Goal: Task Accomplishment & Management: Complete application form

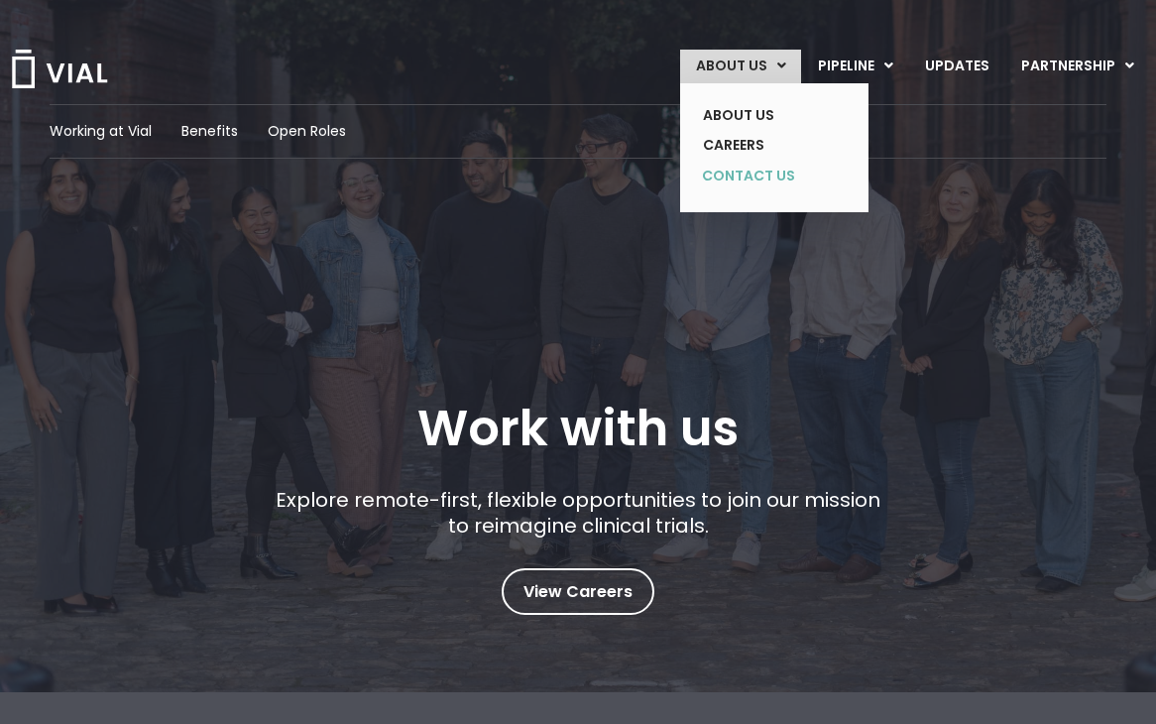
click at [740, 178] on link "CONTACT US" at bounding box center [759, 177] width 145 height 32
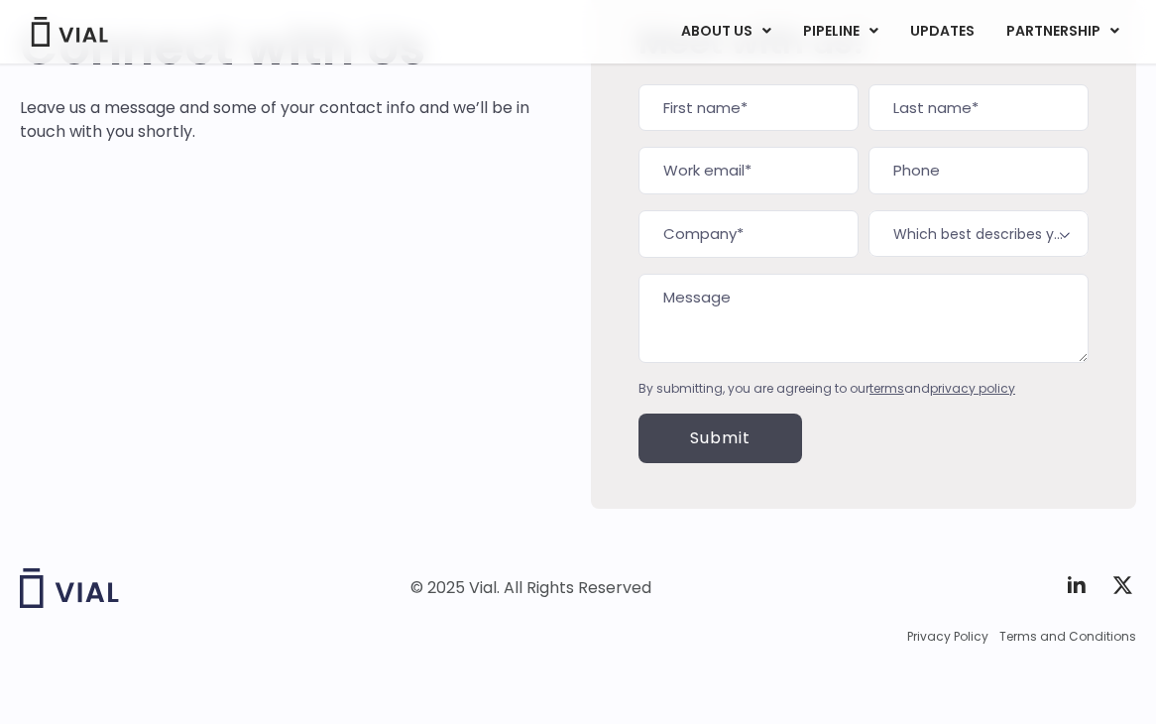
scroll to position [14, 0]
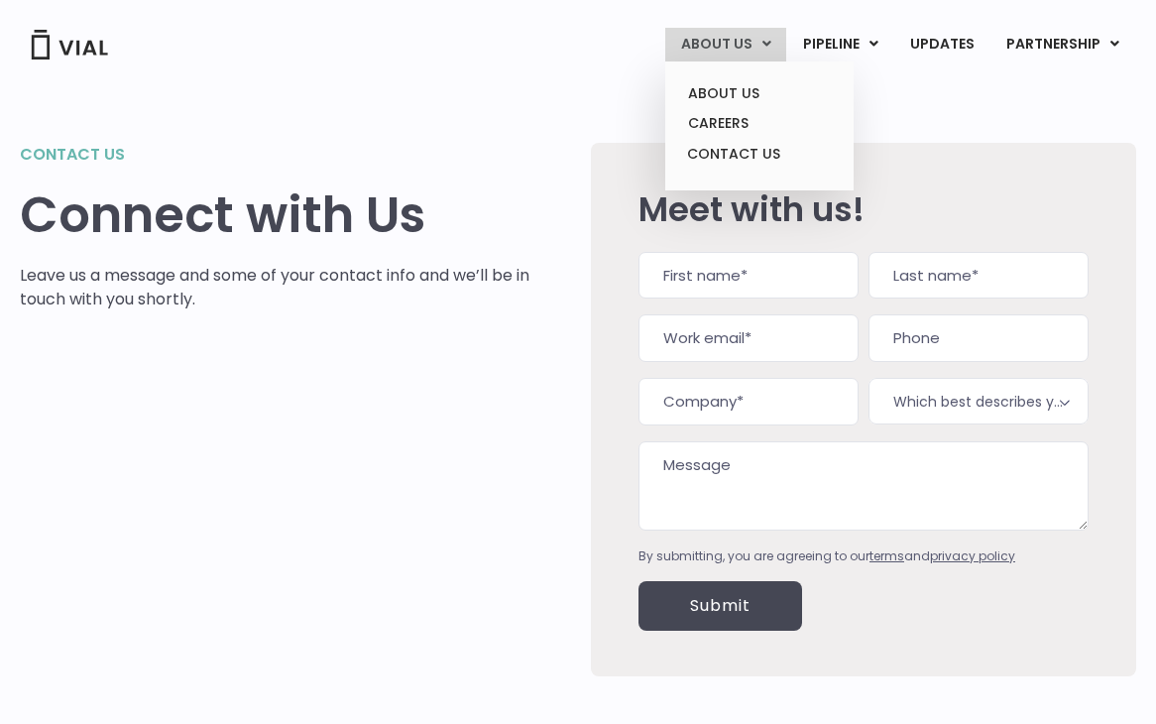
click at [735, 48] on link "ABOUT US" at bounding box center [725, 45] width 121 height 34
click at [739, 124] on link "CAREERS" at bounding box center [759, 123] width 174 height 31
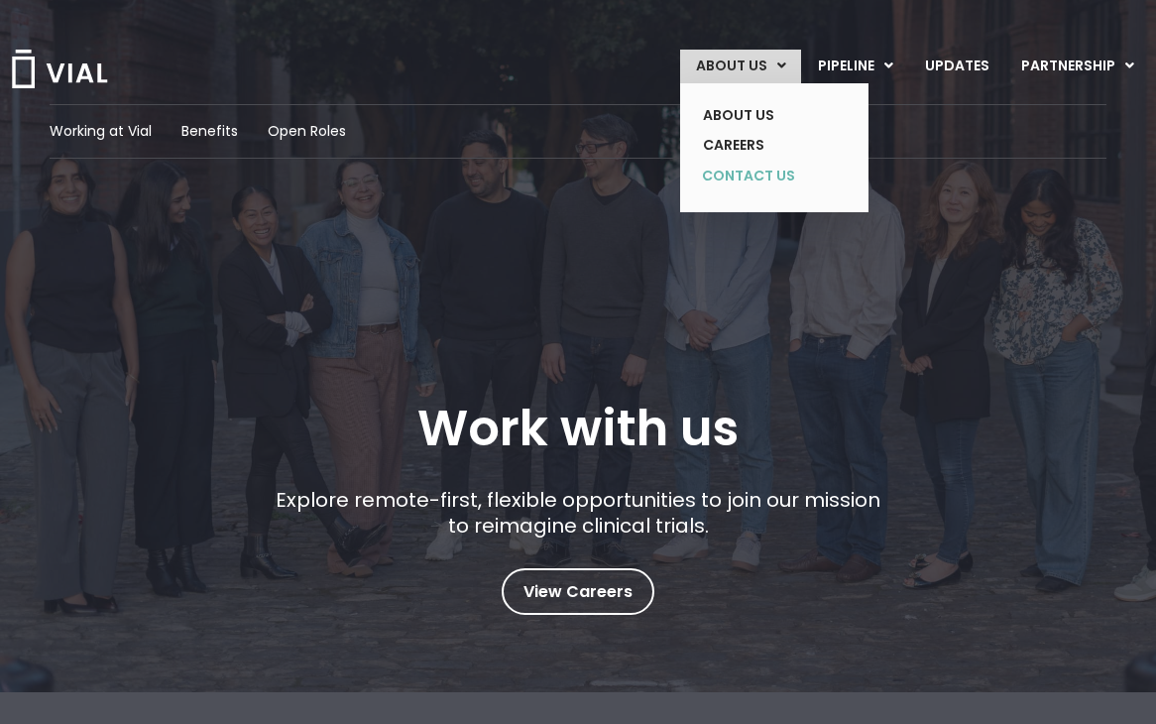
click at [748, 167] on link "CONTACT US" at bounding box center [759, 177] width 145 height 32
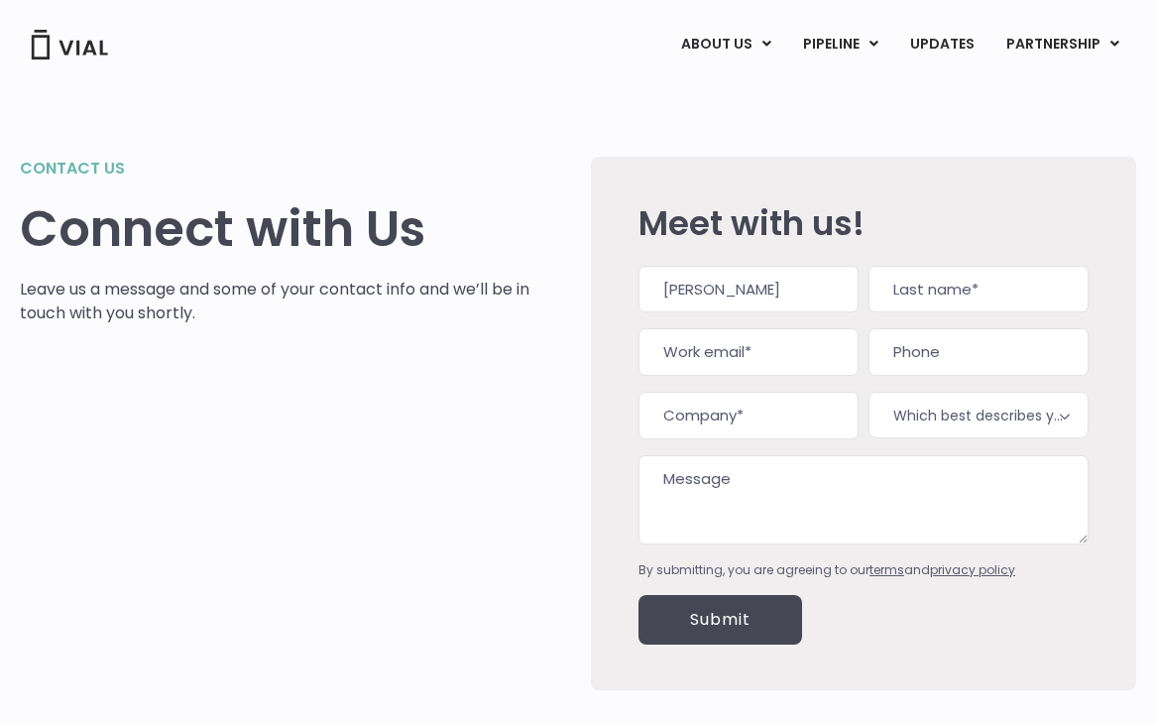
type input "[PERSON_NAME]"
type input "[EMAIL_ADDRESS][DOMAIN_NAME]"
type input "(___) ___-____"
click at [785, 428] on input "Company (Required)" at bounding box center [749, 416] width 220 height 48
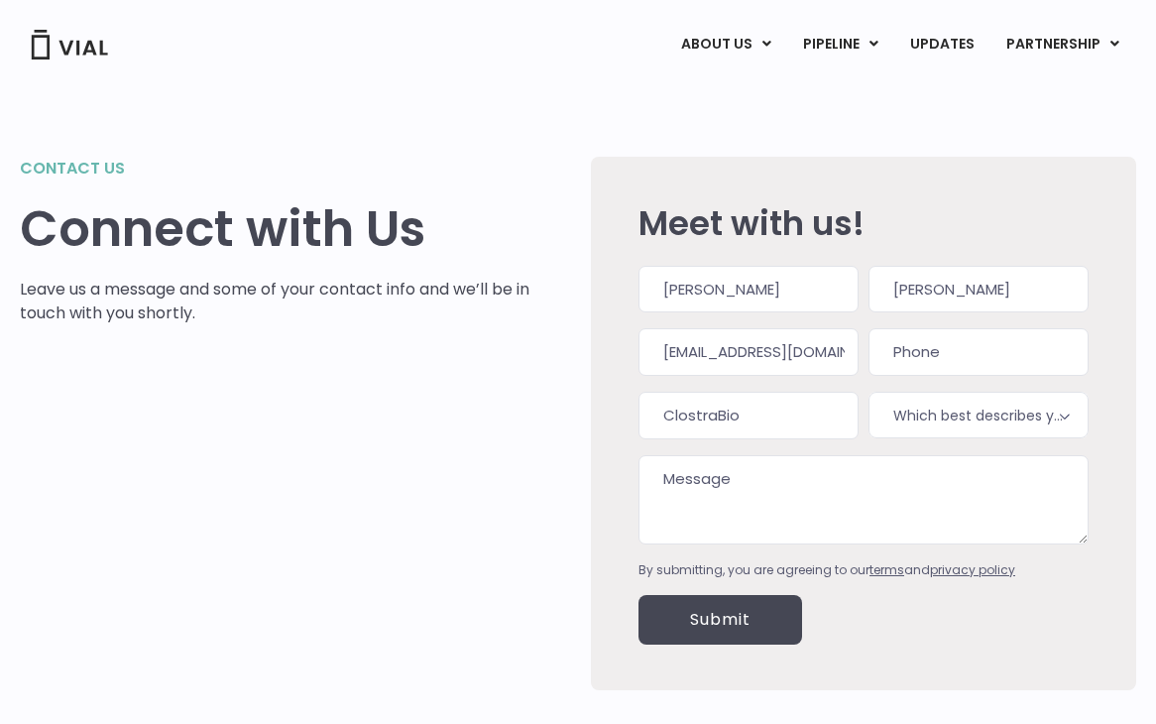
type input "ClostraBio"
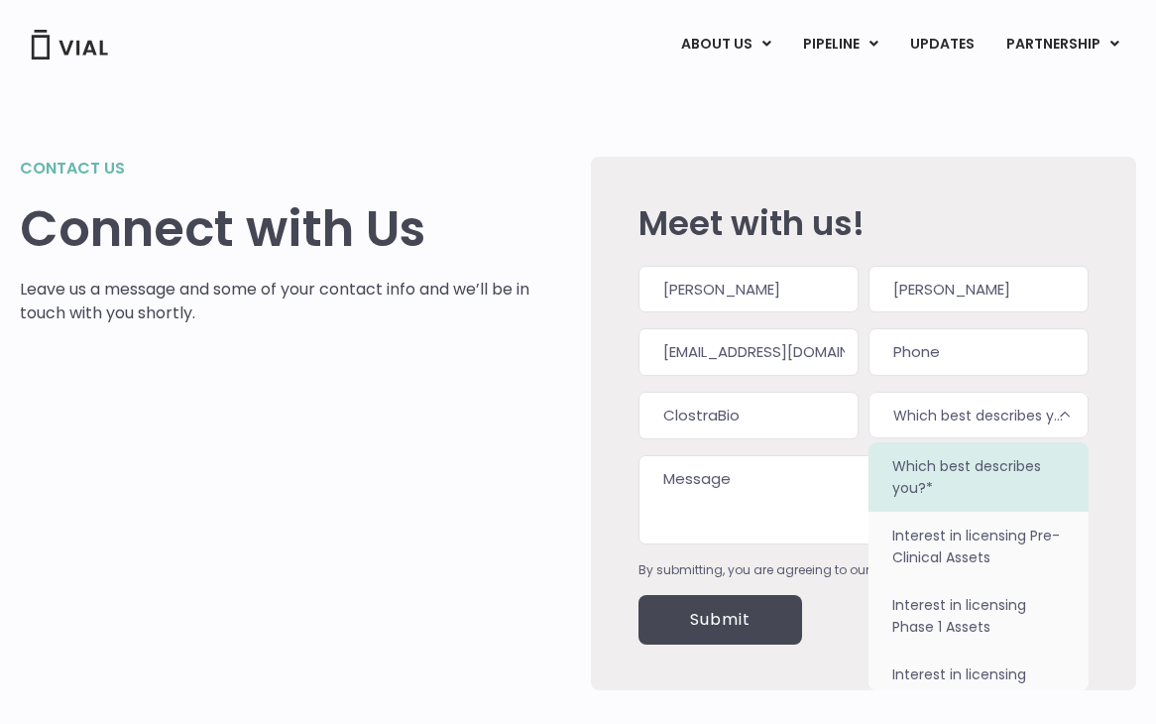
click at [966, 410] on span "Which best describes you?*" at bounding box center [979, 415] width 220 height 47
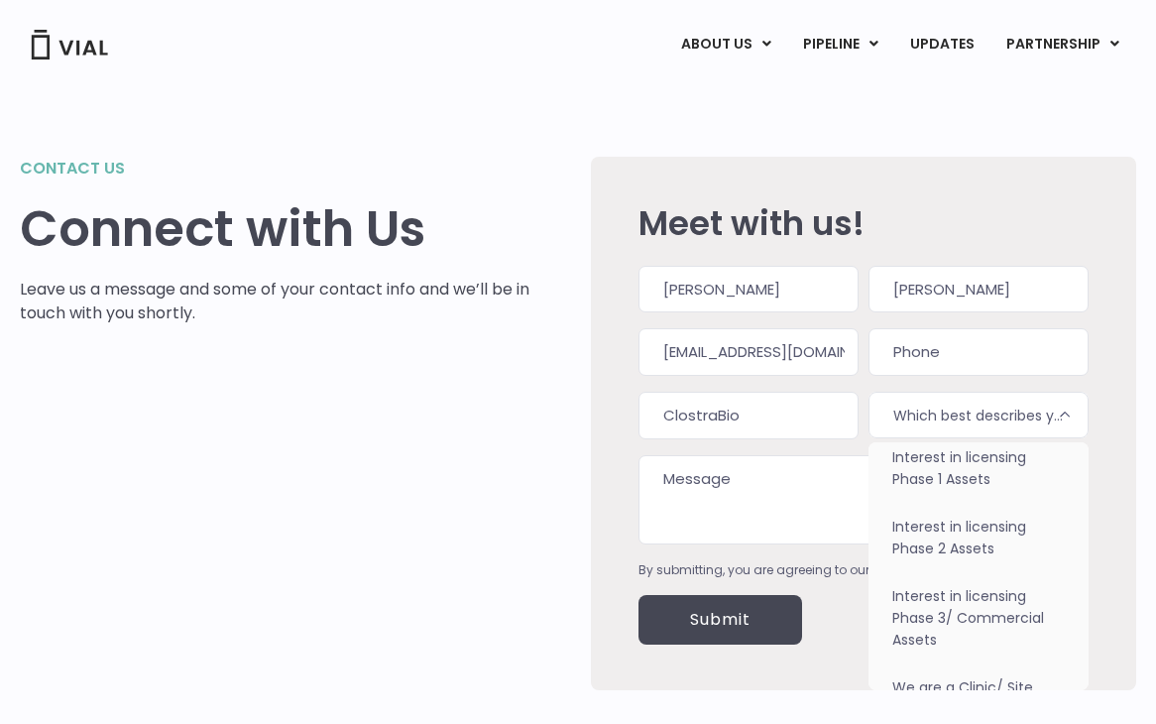
scroll to position [169, 0]
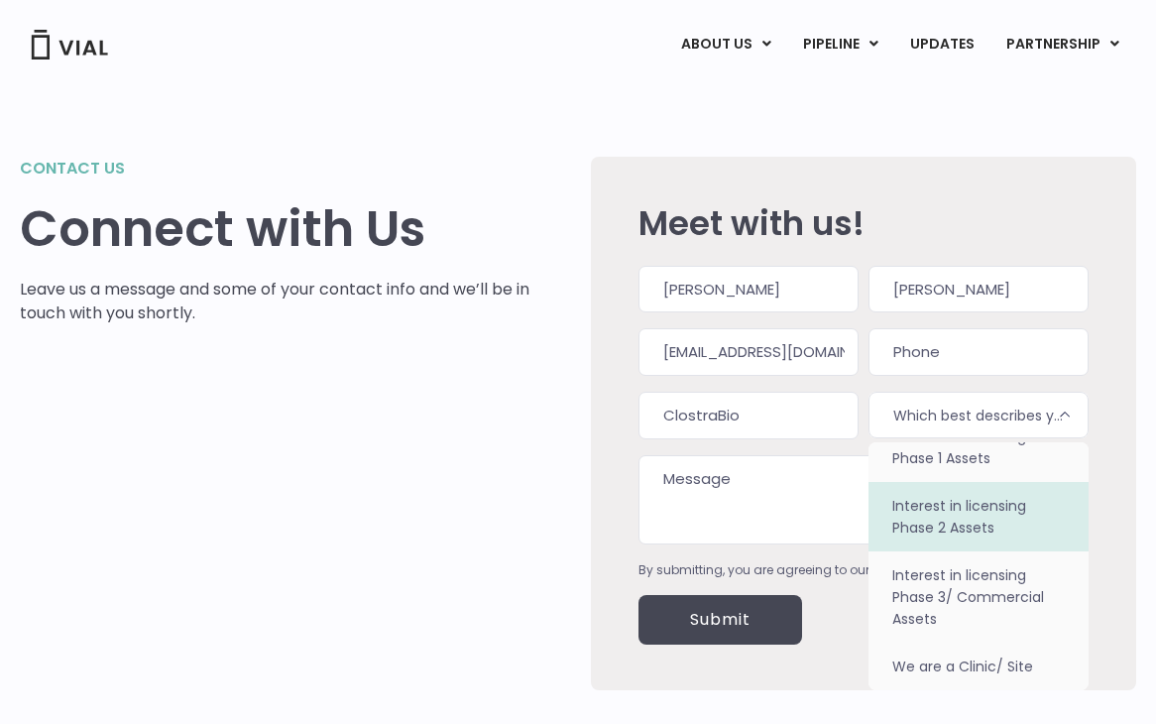
click at [806, 497] on textarea "Message" at bounding box center [864, 499] width 450 height 89
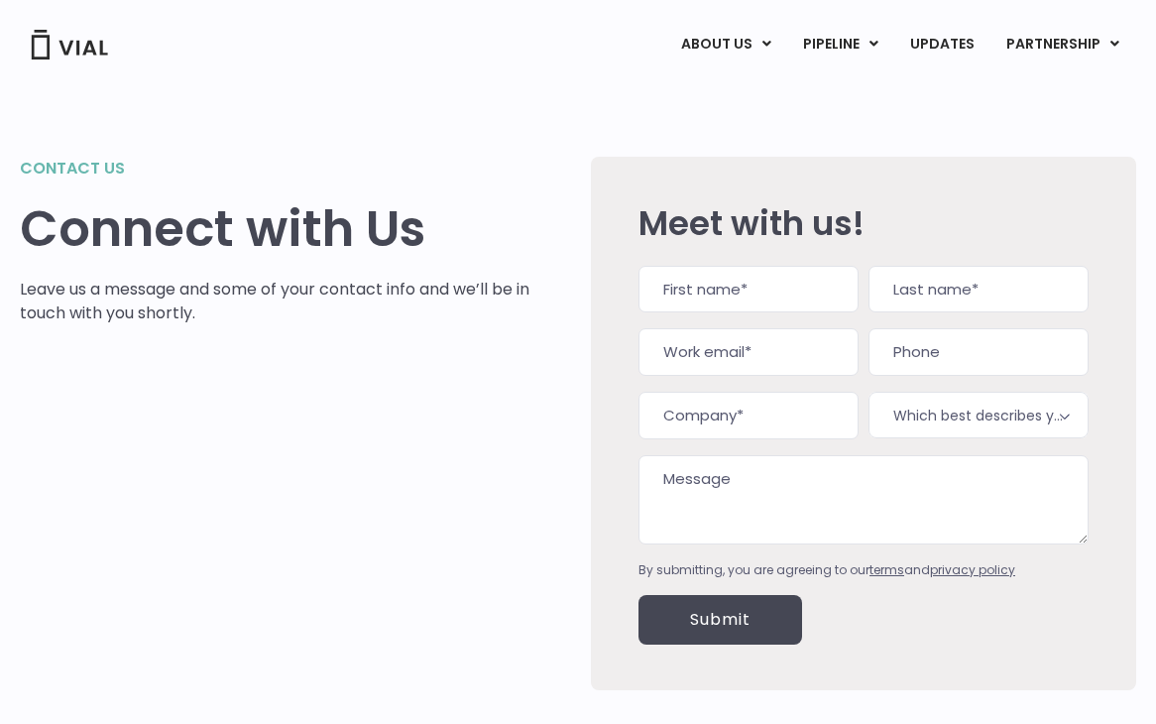
scroll to position [181, 0]
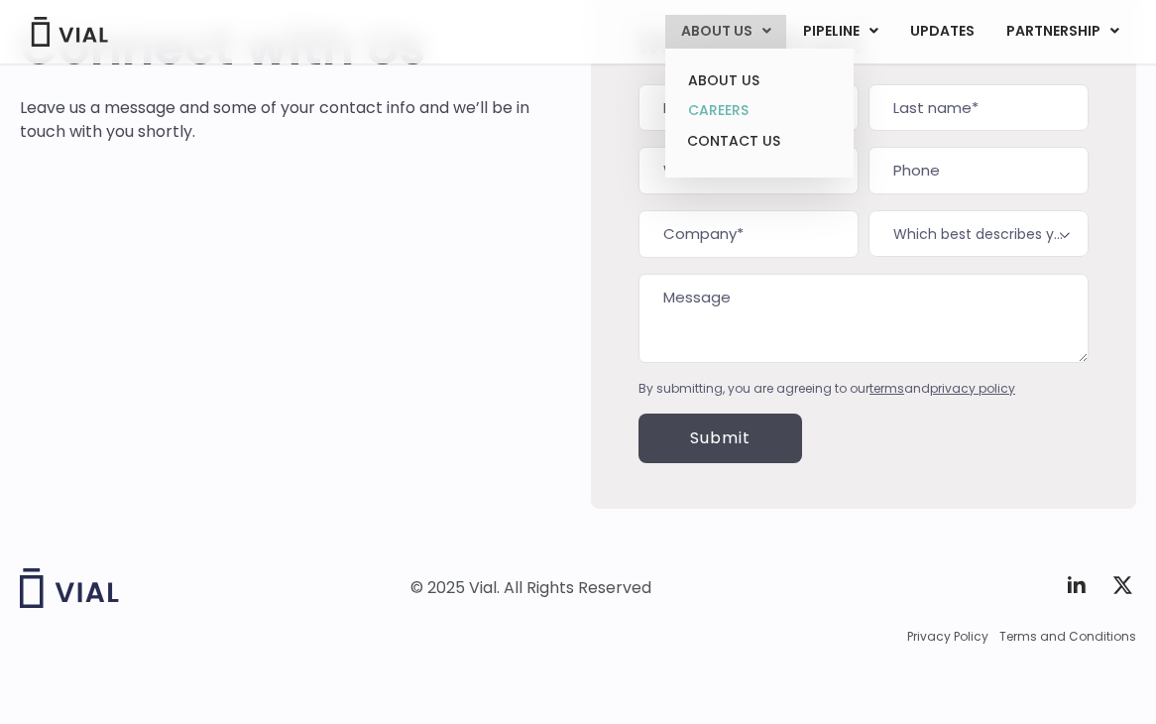
click at [744, 107] on link "CAREERS" at bounding box center [759, 110] width 174 height 31
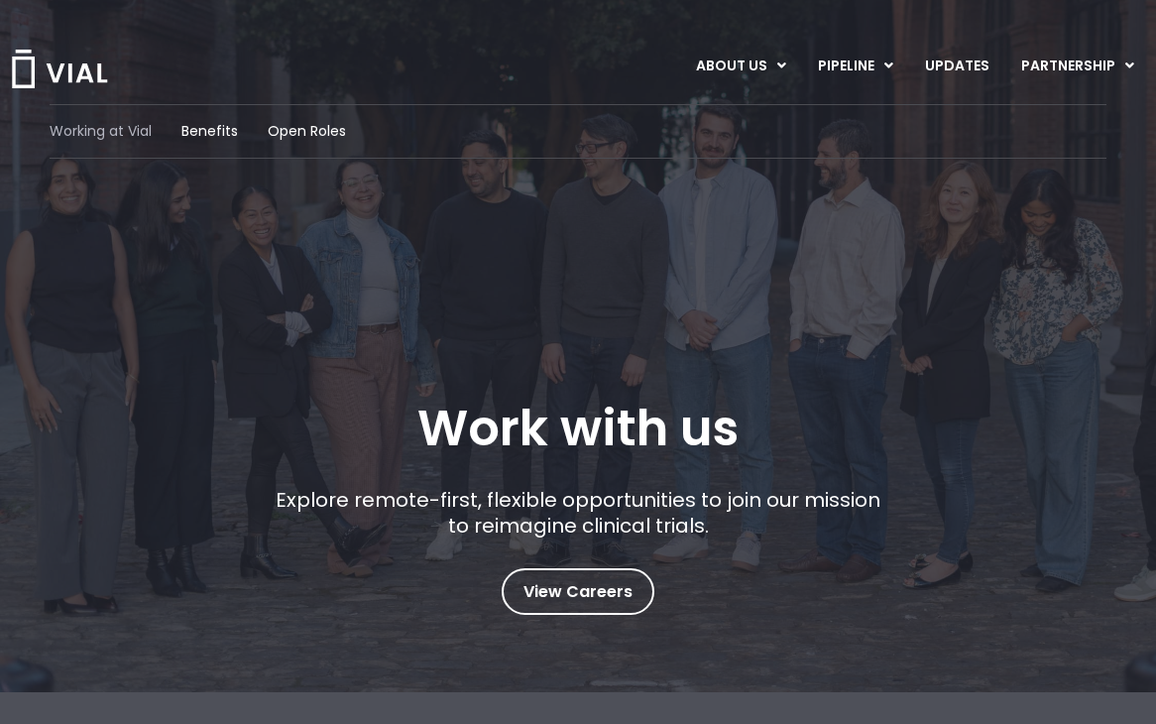
click at [107, 137] on span "Working at Vial" at bounding box center [101, 131] width 102 height 21
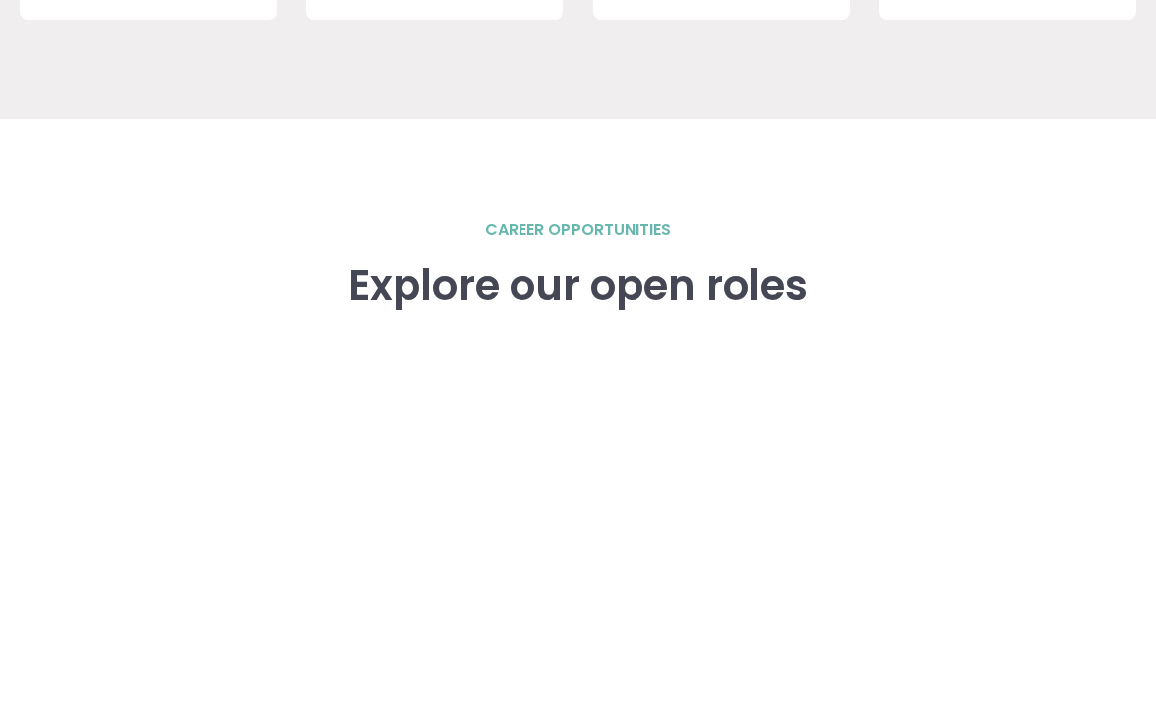
scroll to position [2638, 0]
